Goal: Obtain resource: Obtain resource

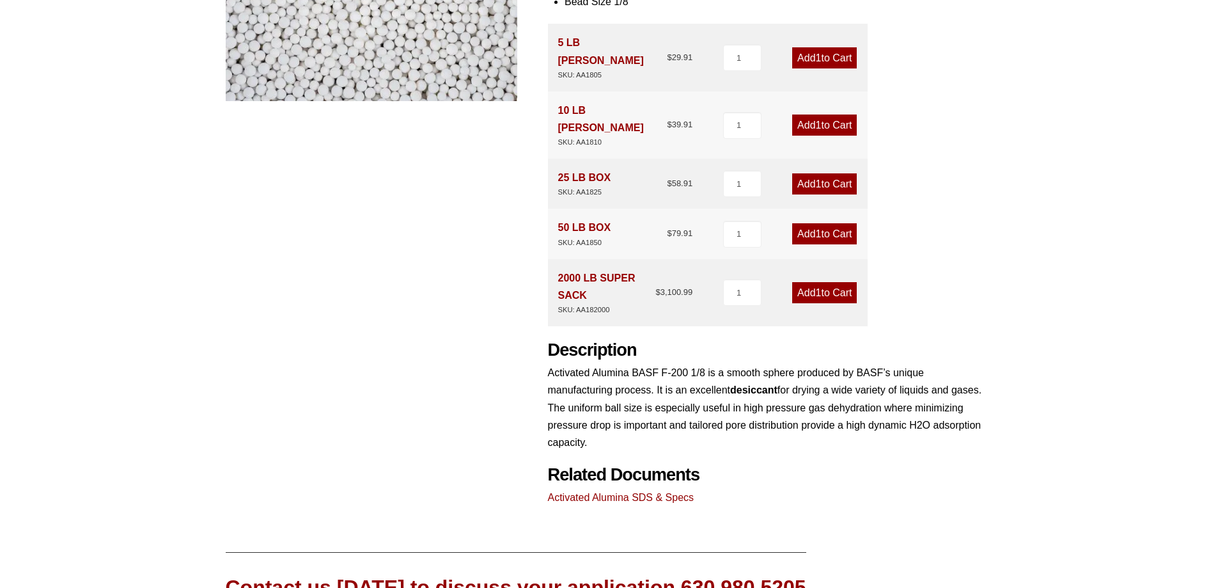
click at [635, 492] on link "Activated Alumina SDS & Specs" at bounding box center [621, 497] width 146 height 11
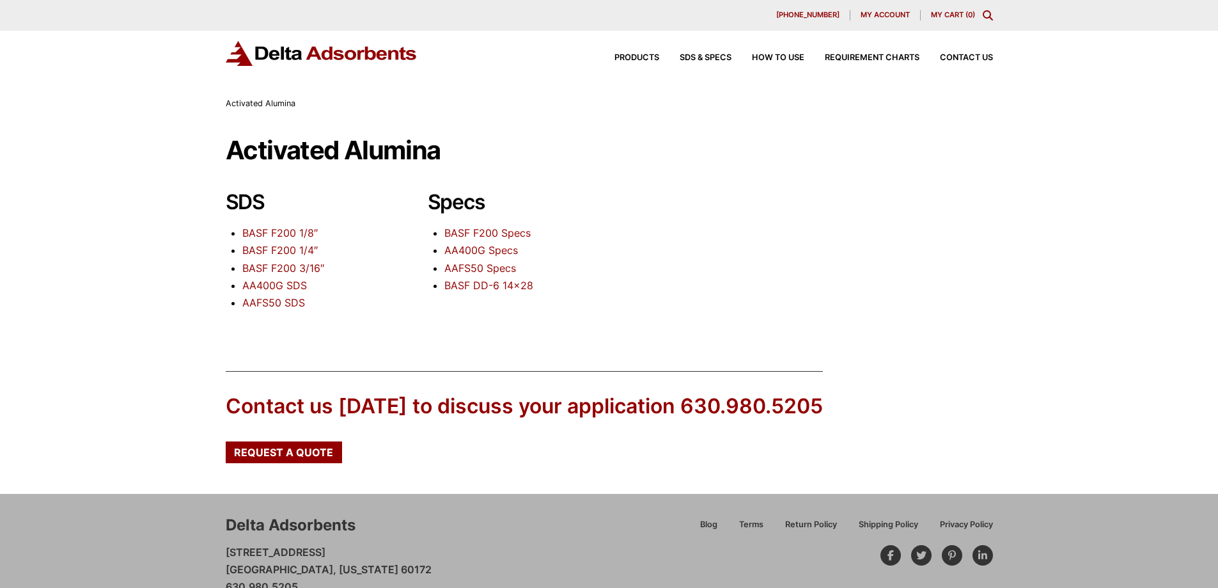
click at [477, 232] on link "BASF F200 Specs" at bounding box center [487, 232] width 86 height 13
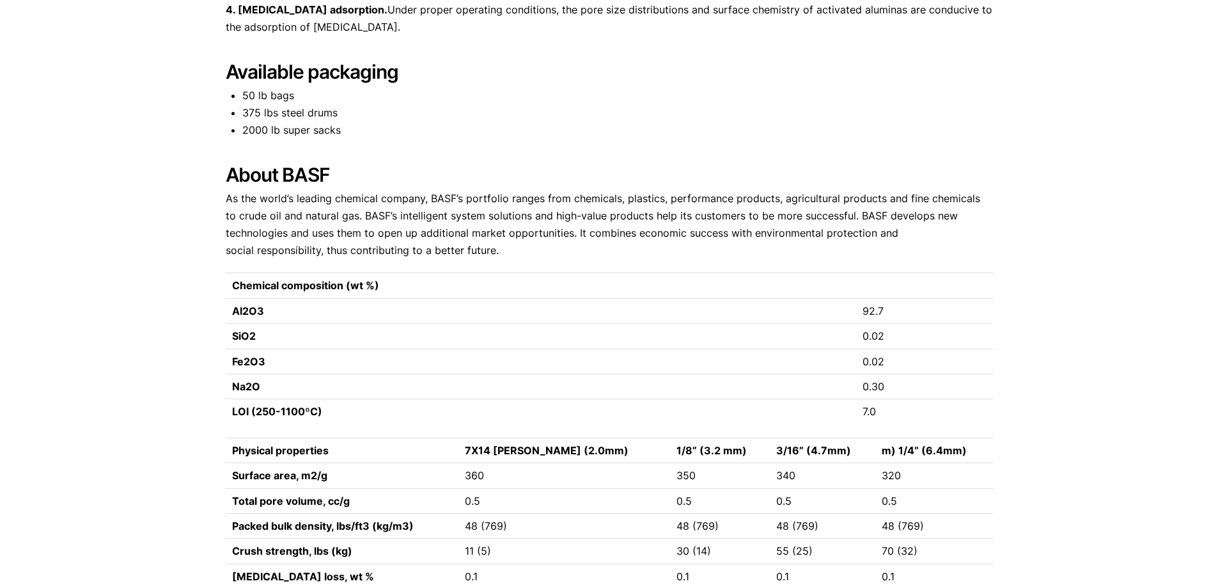
scroll to position [959, 0]
